Goal: Find specific page/section: Find specific page/section

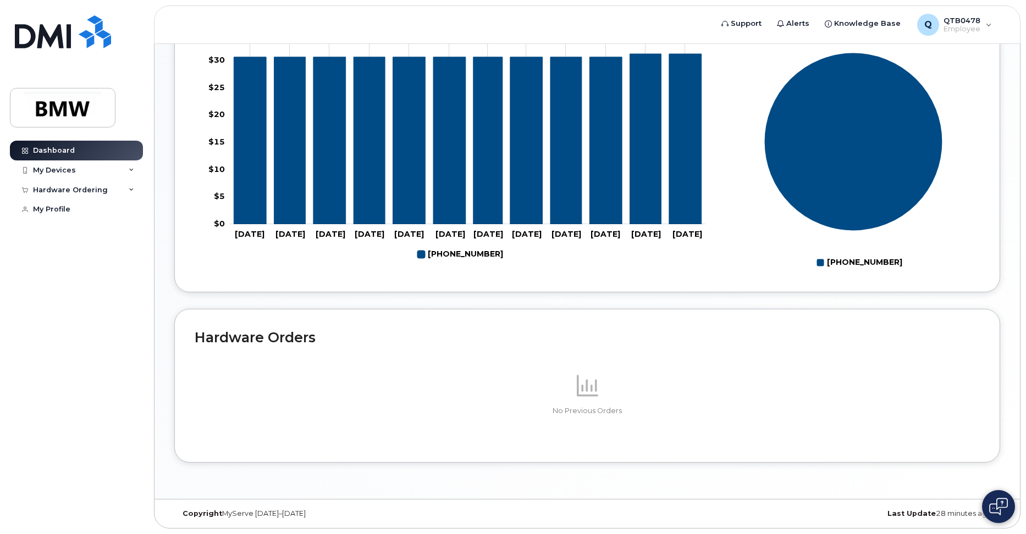
scroll to position [459, 0]
click at [54, 166] on div "My Devices" at bounding box center [54, 170] width 43 height 9
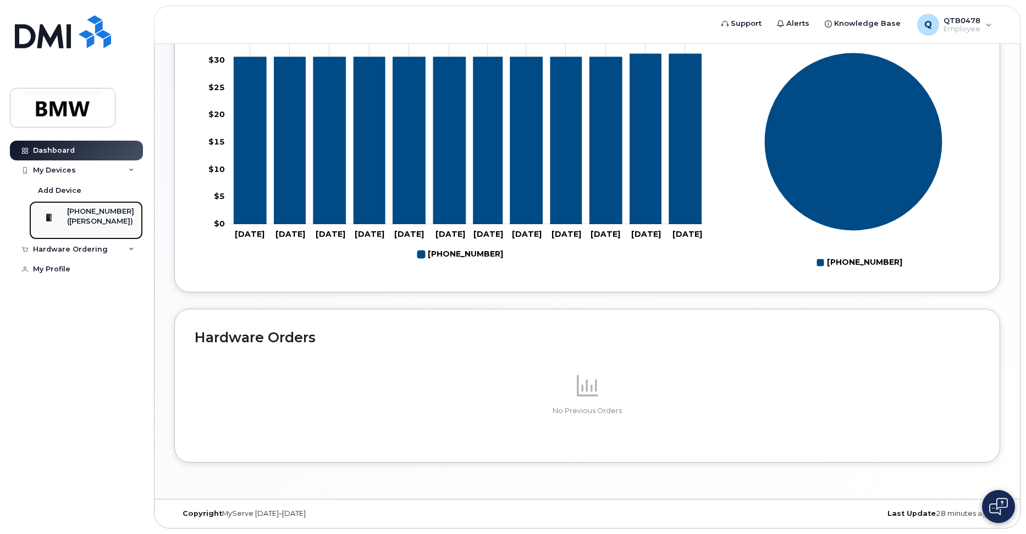
click at [63, 213] on div at bounding box center [49, 218] width 29 height 22
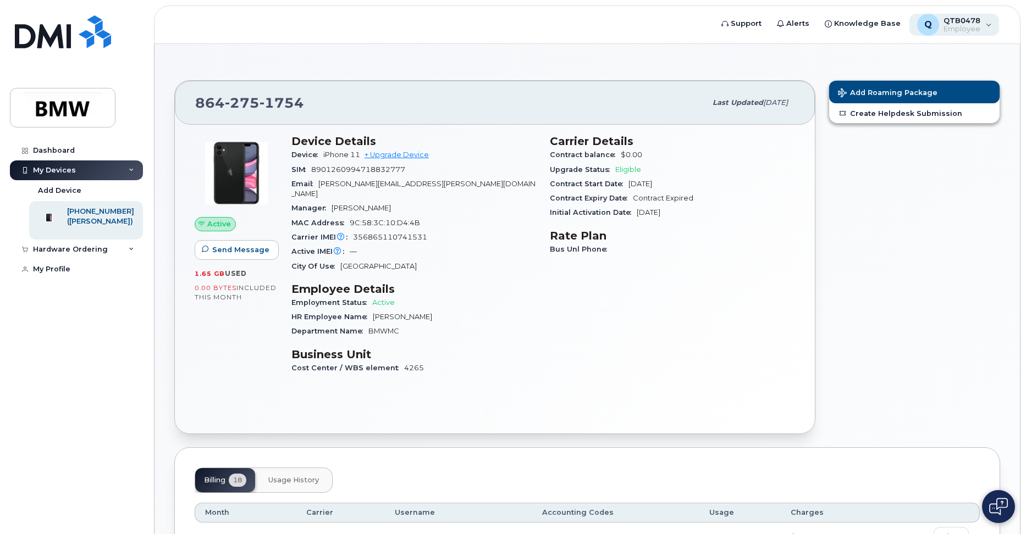
click at [985, 24] on div "Q QTB0478 Employee" at bounding box center [954, 25] width 90 height 22
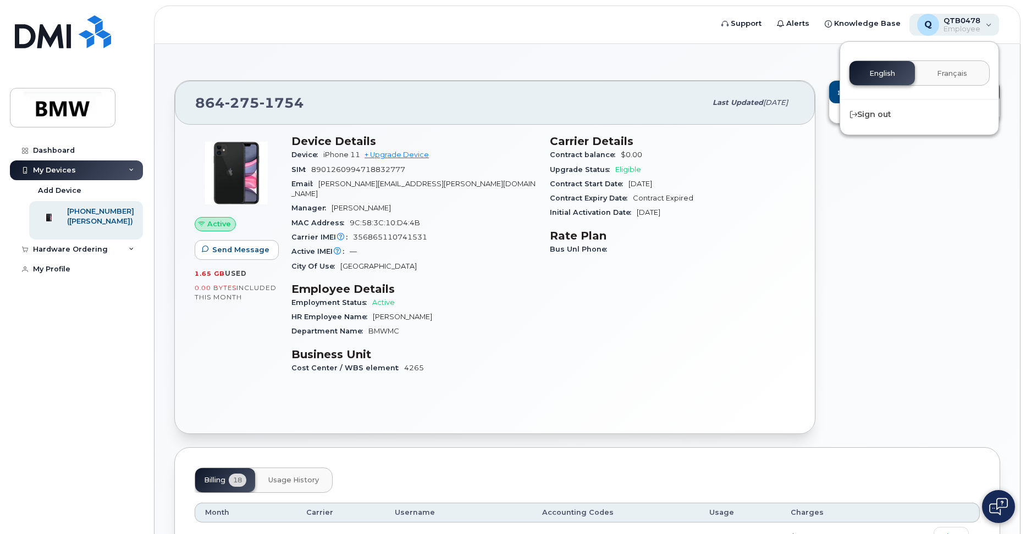
click at [985, 24] on div "Q QTB0478 Employee" at bounding box center [954, 25] width 90 height 22
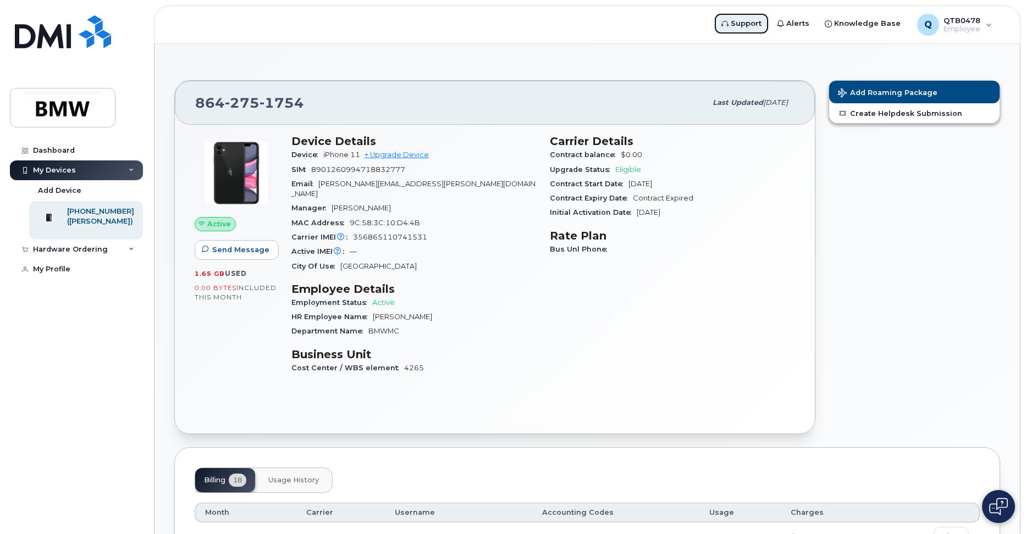
click at [728, 24] on icon at bounding box center [724, 23] width 7 height 7
